Goal: Transaction & Acquisition: Subscribe to service/newsletter

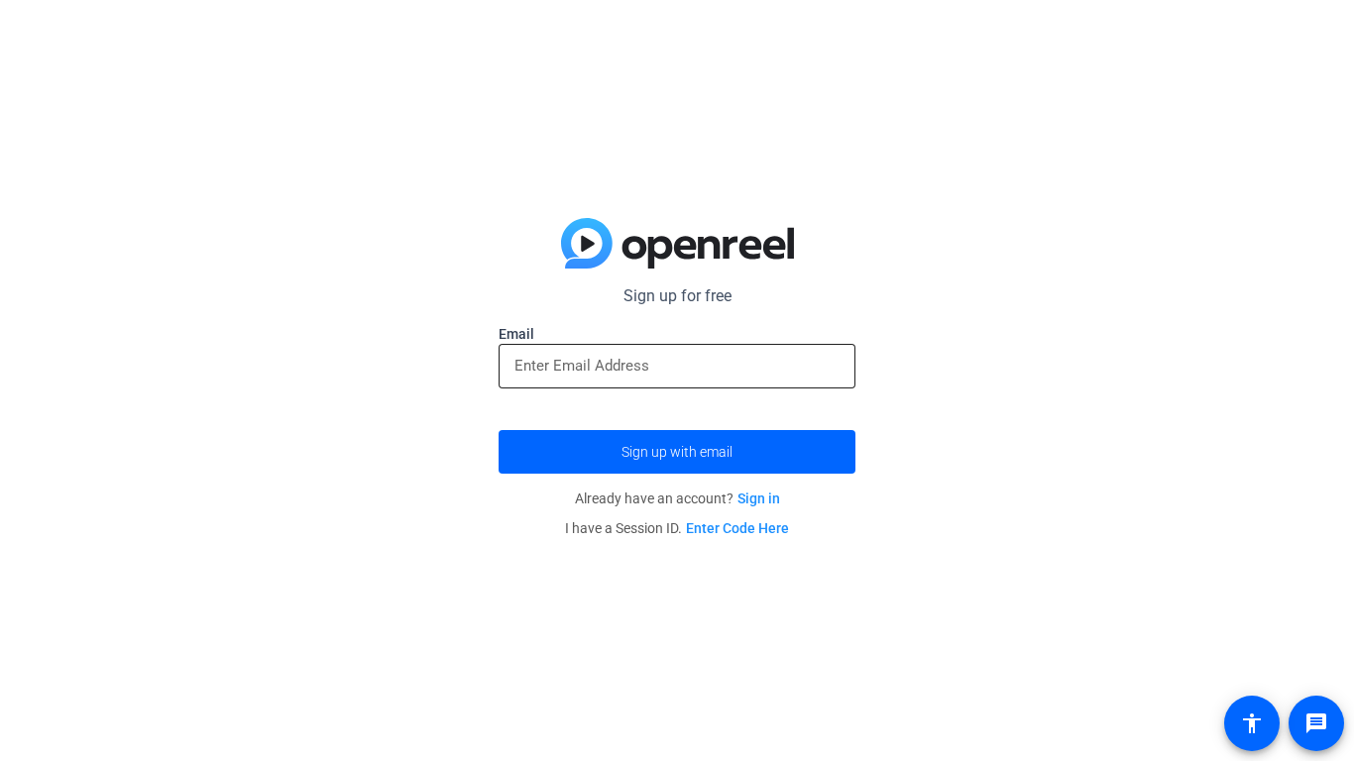
click at [784, 376] on input "email" at bounding box center [676, 366] width 325 height 24
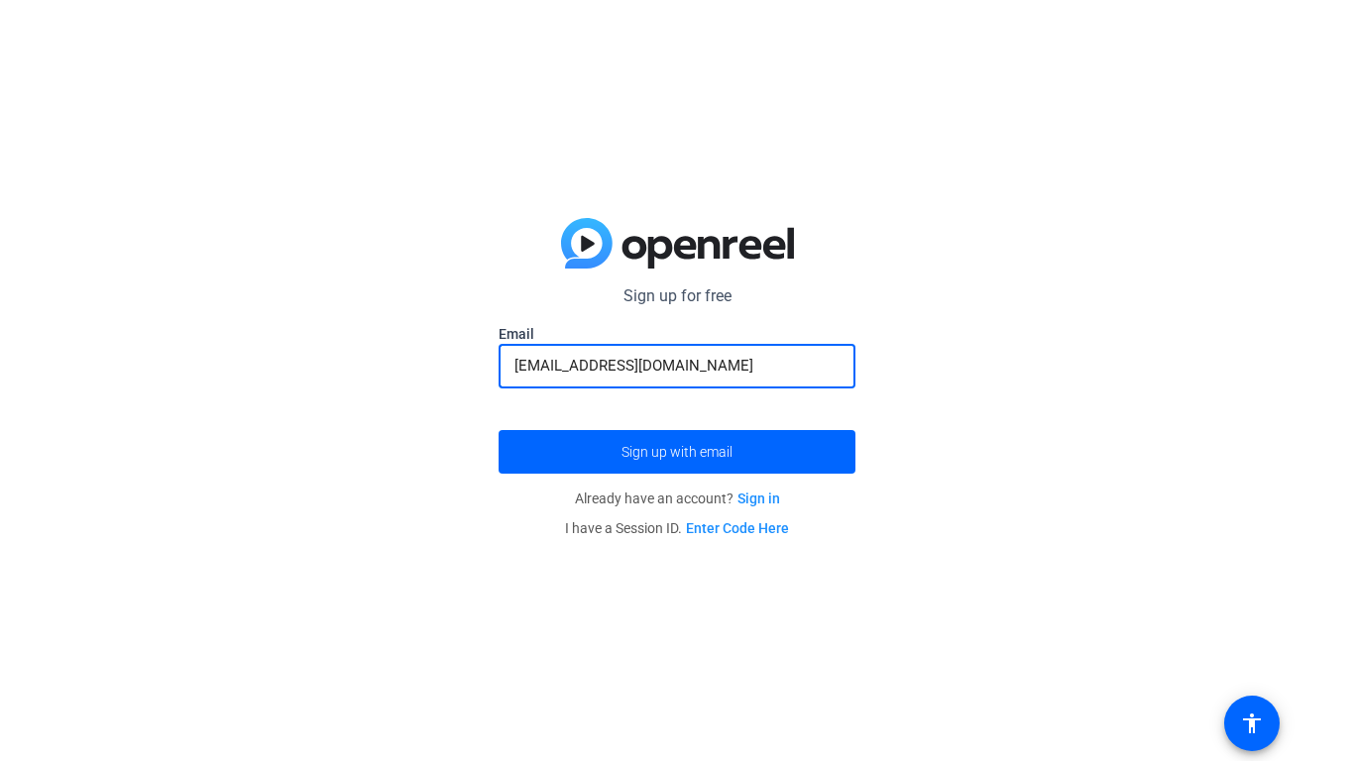
click at [498, 430] on button "Sign up with email" at bounding box center [676, 452] width 357 height 44
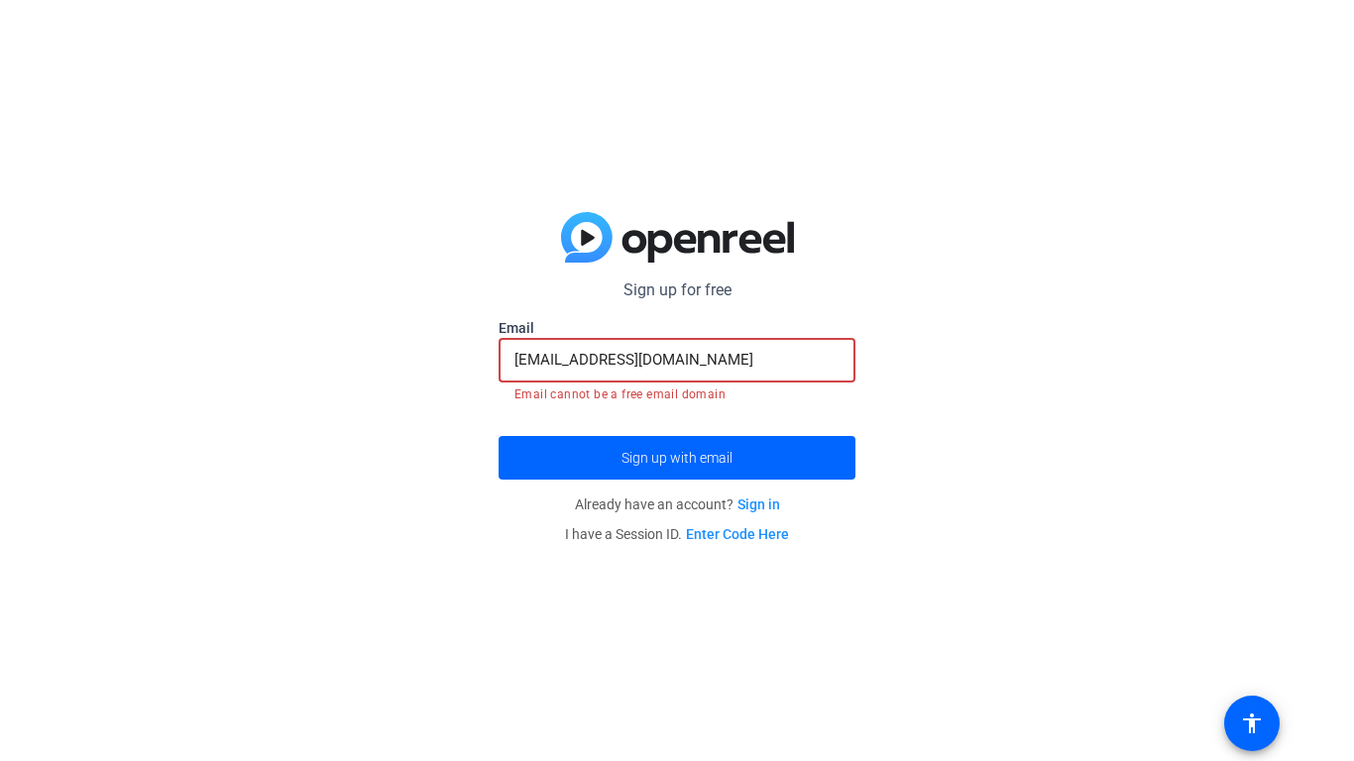
click at [515, 365] on input "[EMAIL_ADDRESS][DOMAIN_NAME]" at bounding box center [676, 360] width 325 height 24
click at [717, 354] on input "[EMAIL_ADDRESS][DOMAIN_NAME]" at bounding box center [676, 360] width 325 height 24
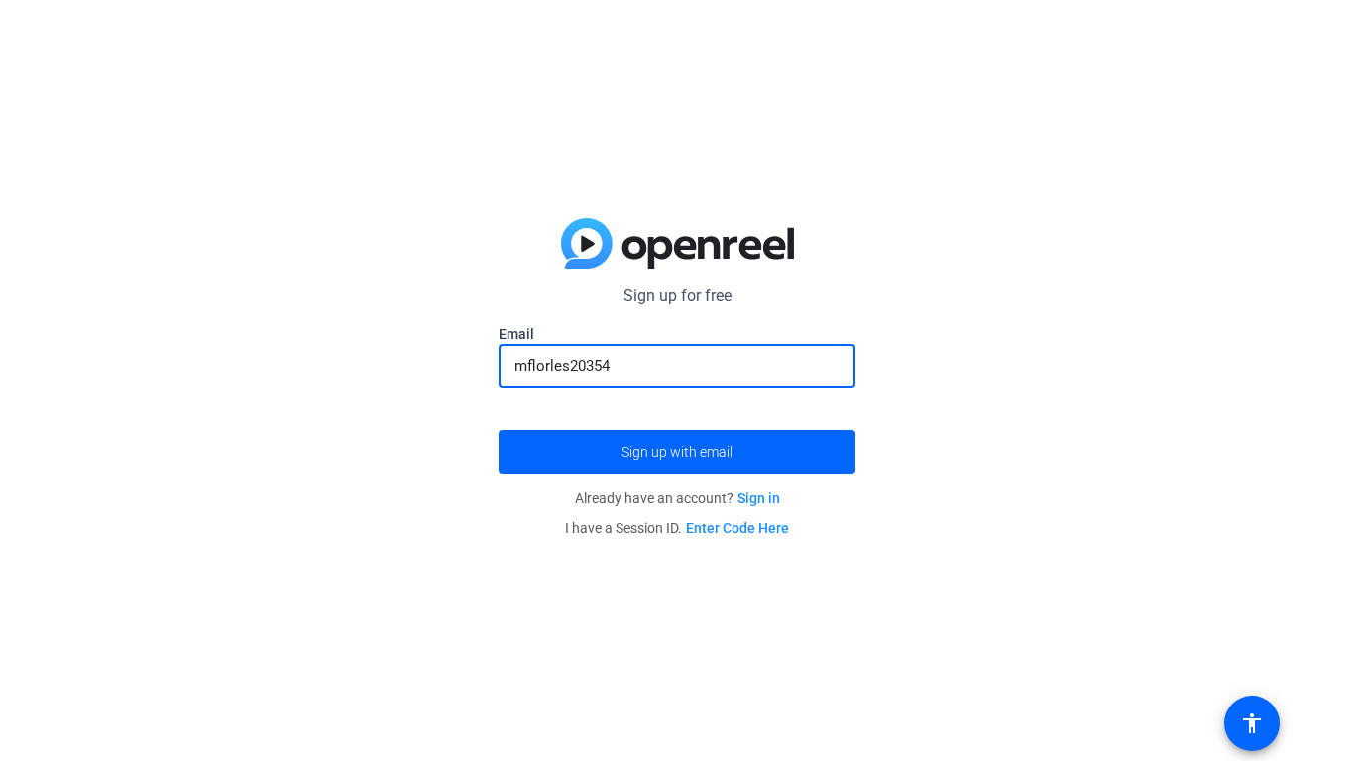
click at [498, 430] on button "Sign up with email" at bounding box center [676, 452] width 357 height 44
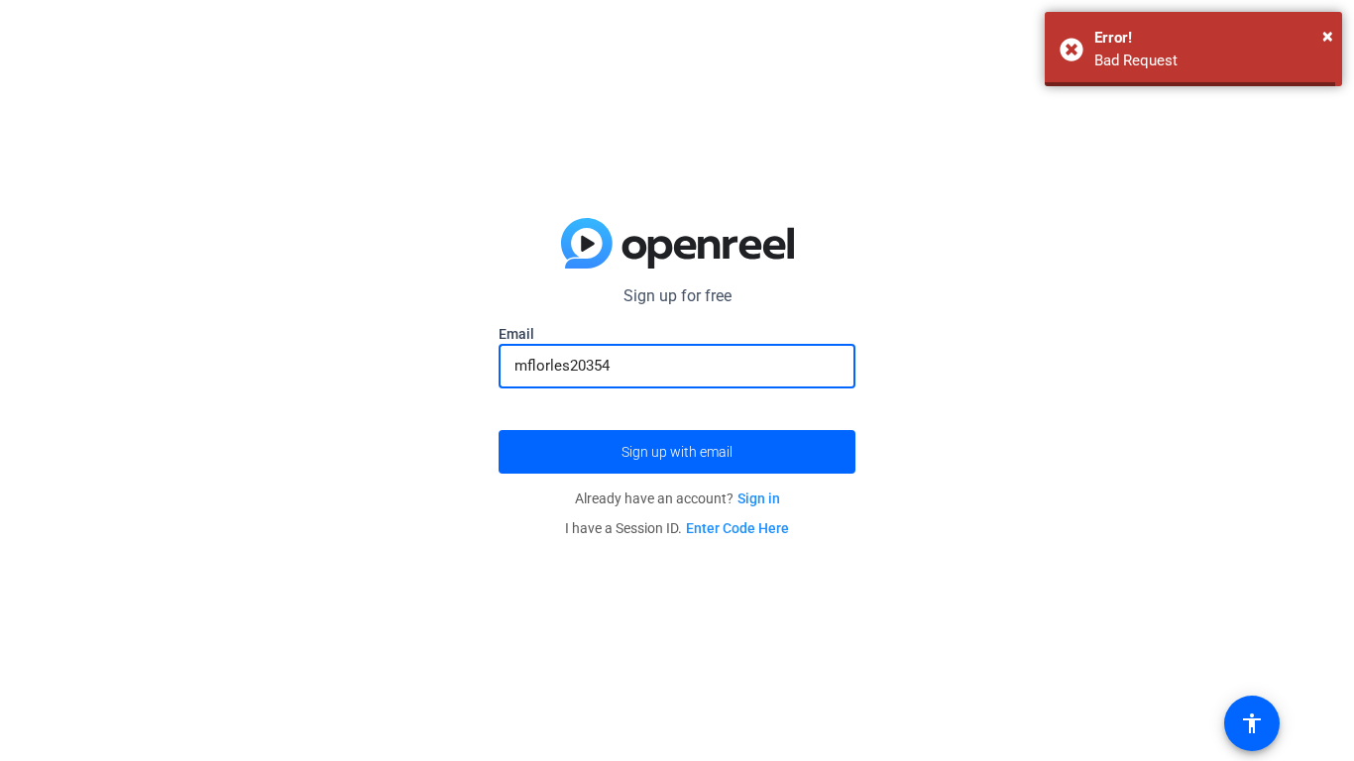
click at [498, 430] on button "Sign up with email" at bounding box center [676, 452] width 357 height 44
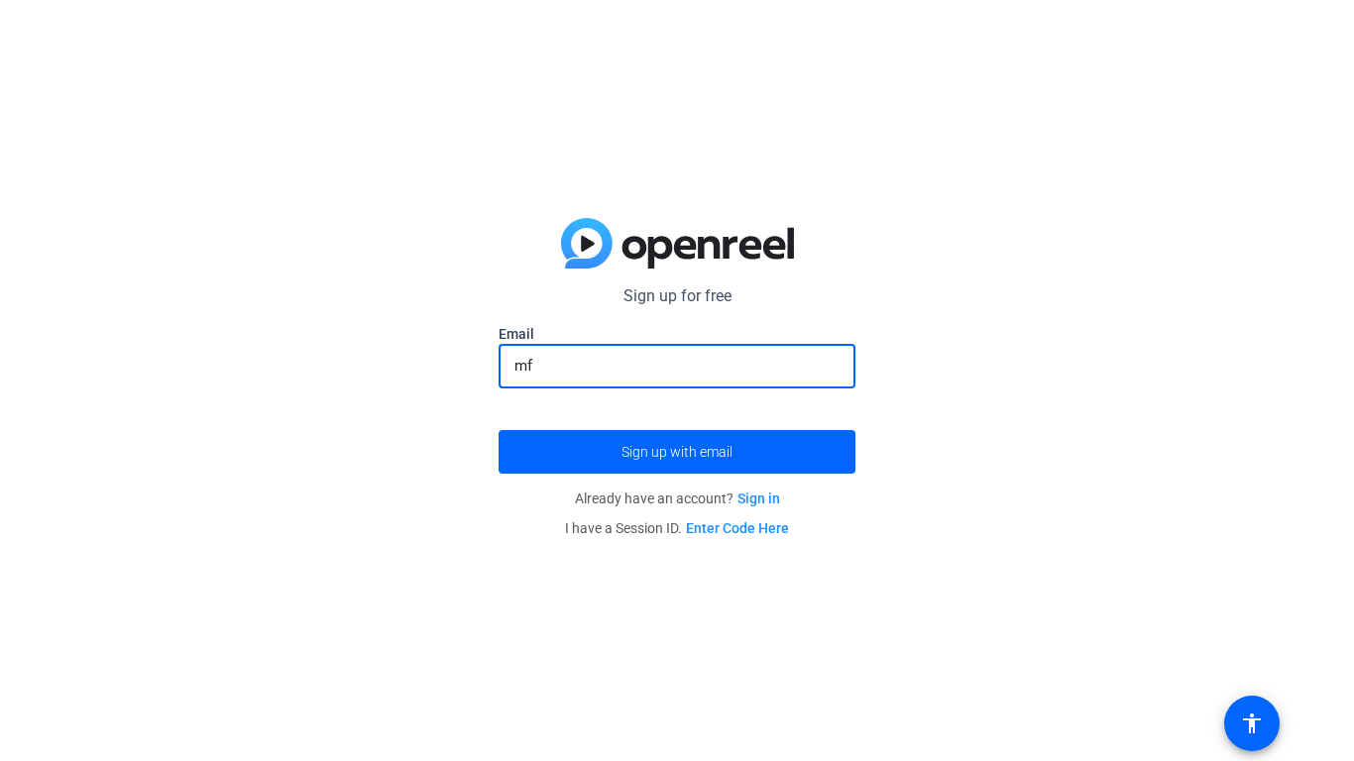
type input "m"
type input "[EMAIL_ADDRESS][DOMAIN_NAME]"
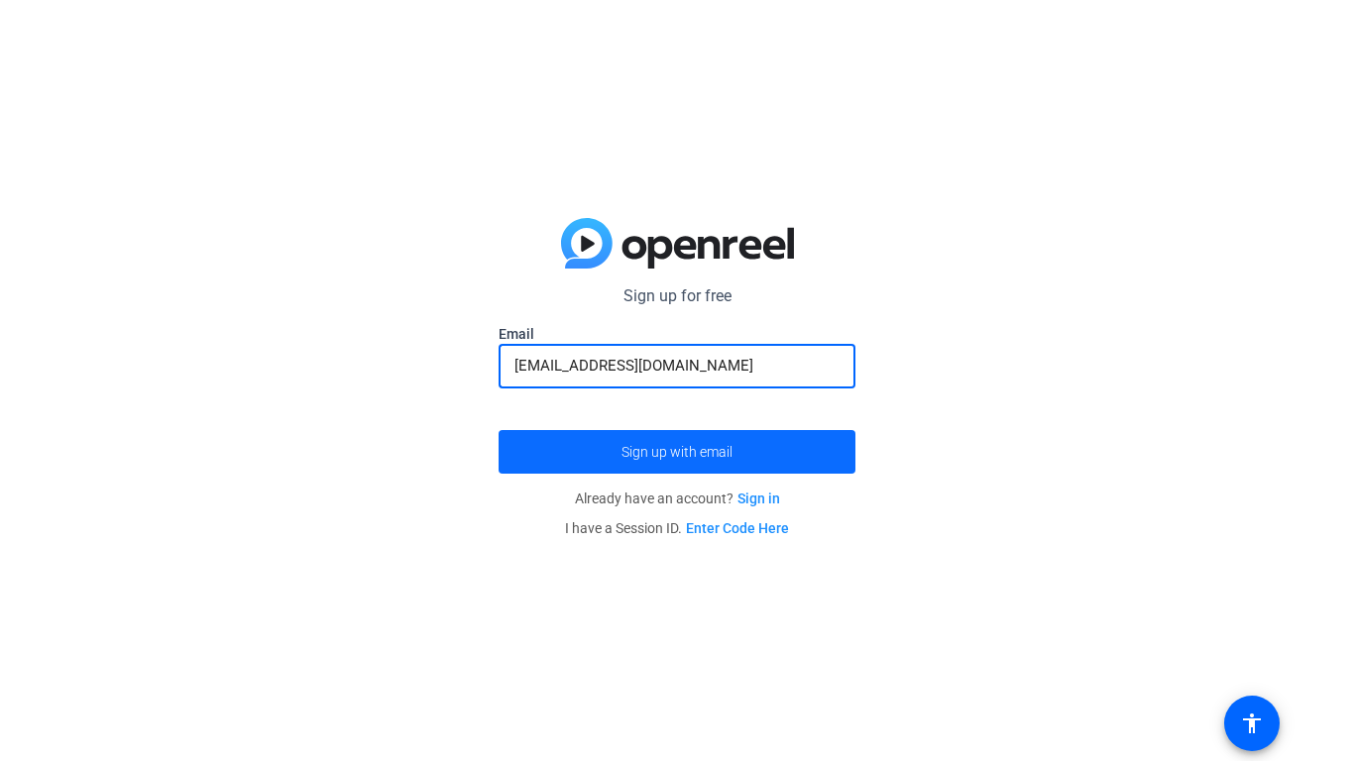
click at [711, 452] on span "Sign up with email" at bounding box center [676, 452] width 111 height 0
